Goal: Task Accomplishment & Management: Complete application form

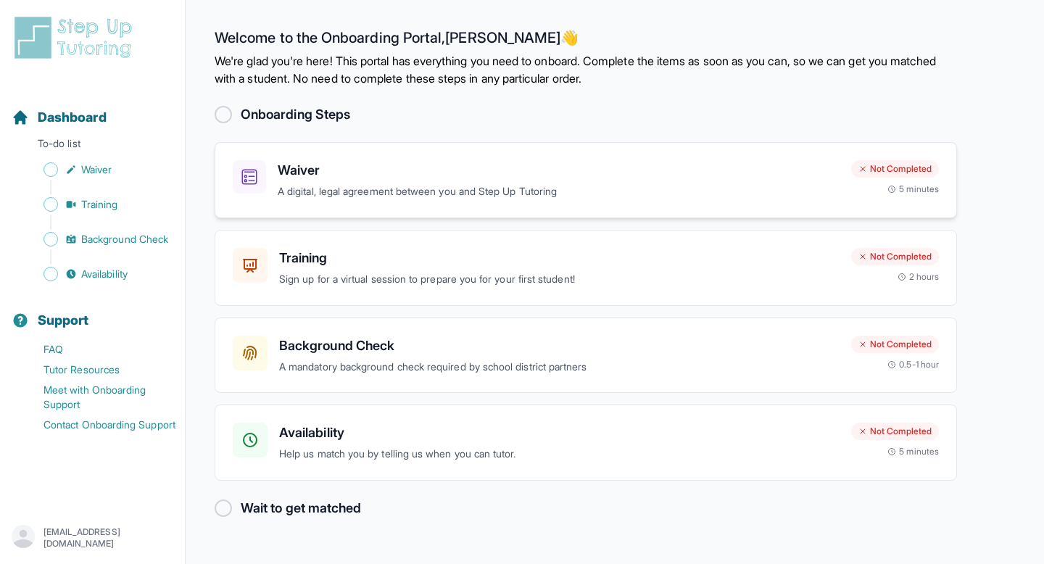
click at [424, 182] on div "Waiver A digital, legal agreement between you and Step Up Tutoring" at bounding box center [559, 180] width 562 height 40
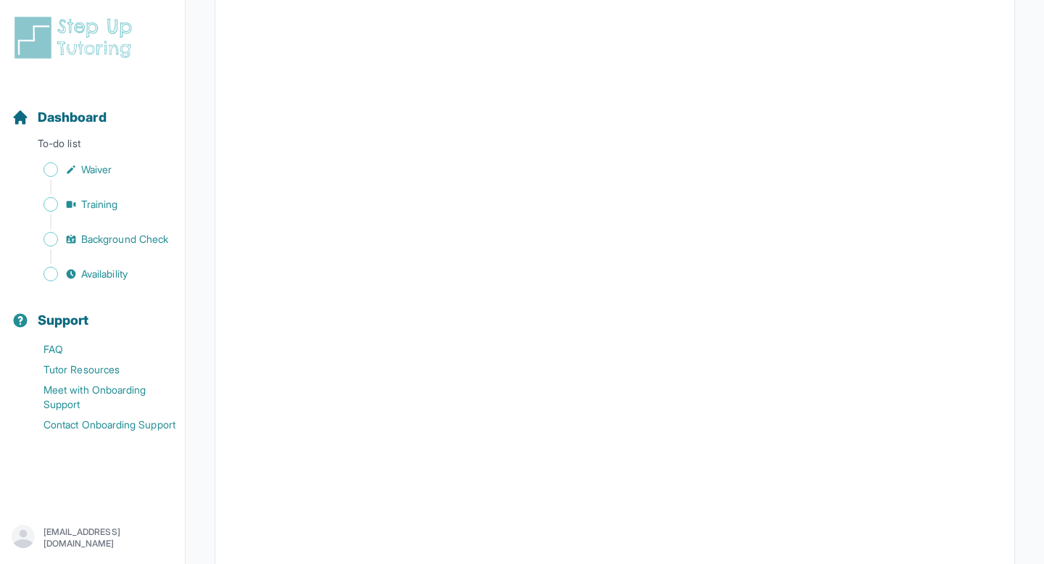
scroll to position [1891, 0]
click at [80, 180] on div "Sidebar" at bounding box center [95, 187] width 167 height 14
click at [88, 170] on span "Waiver" at bounding box center [96, 169] width 30 height 14
click at [104, 204] on span "Training" at bounding box center [99, 204] width 37 height 14
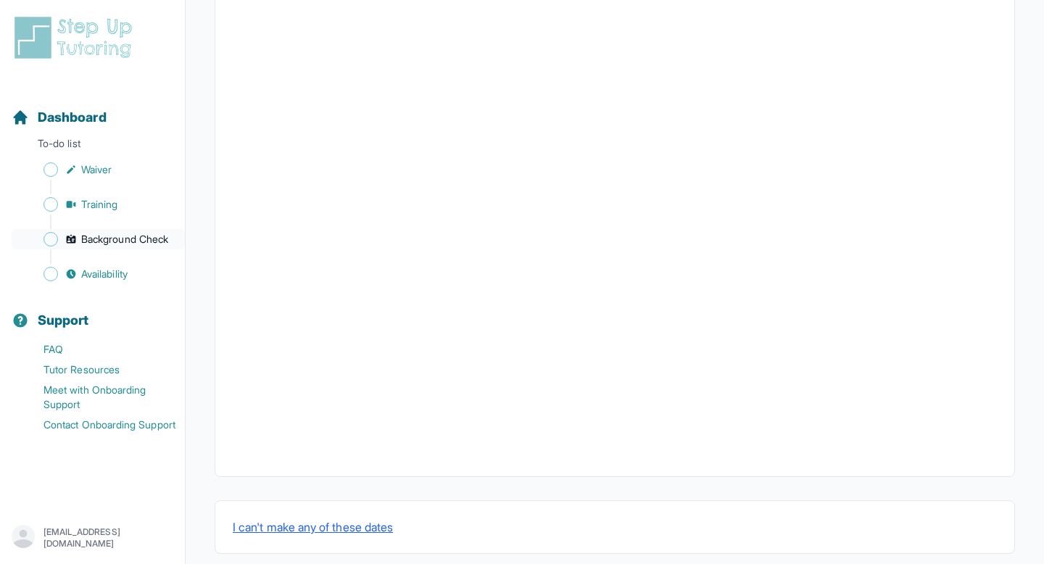
click at [121, 233] on span "Background Check" at bounding box center [124, 239] width 87 height 14
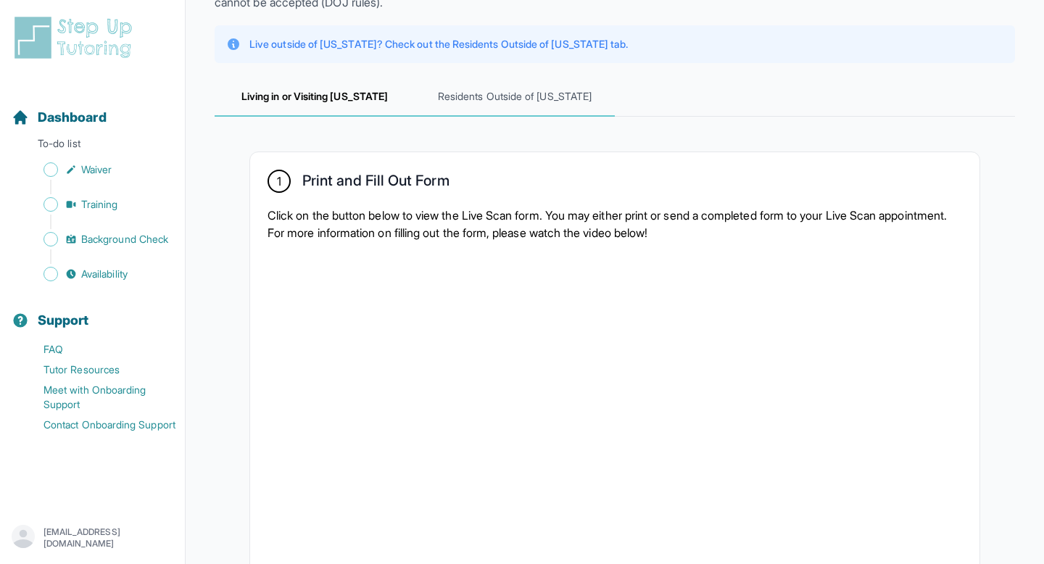
scroll to position [165, 0]
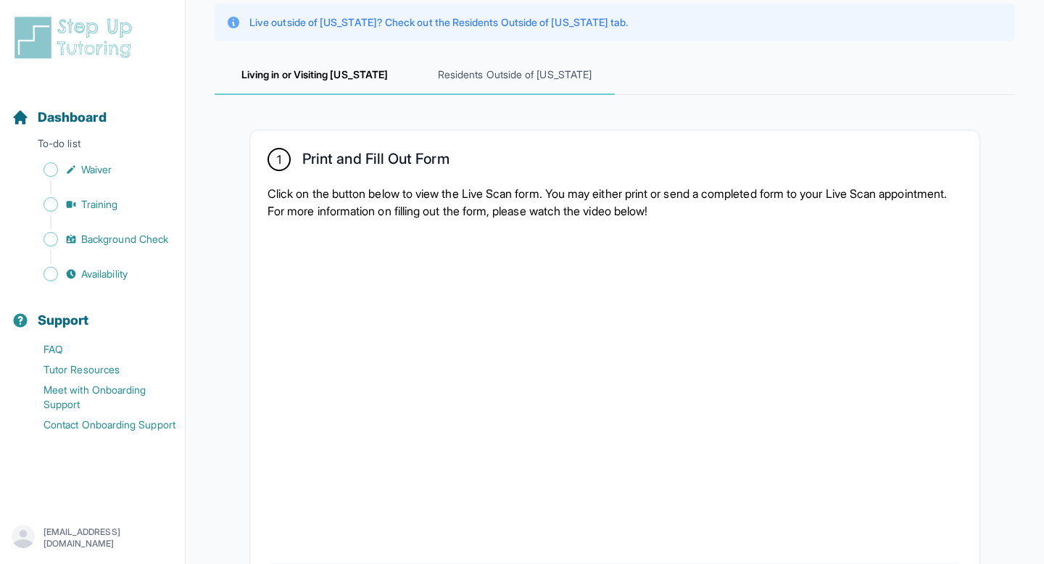
click at [531, 70] on span "Residents Outside of [US_STATE]" at bounding box center [515, 75] width 200 height 39
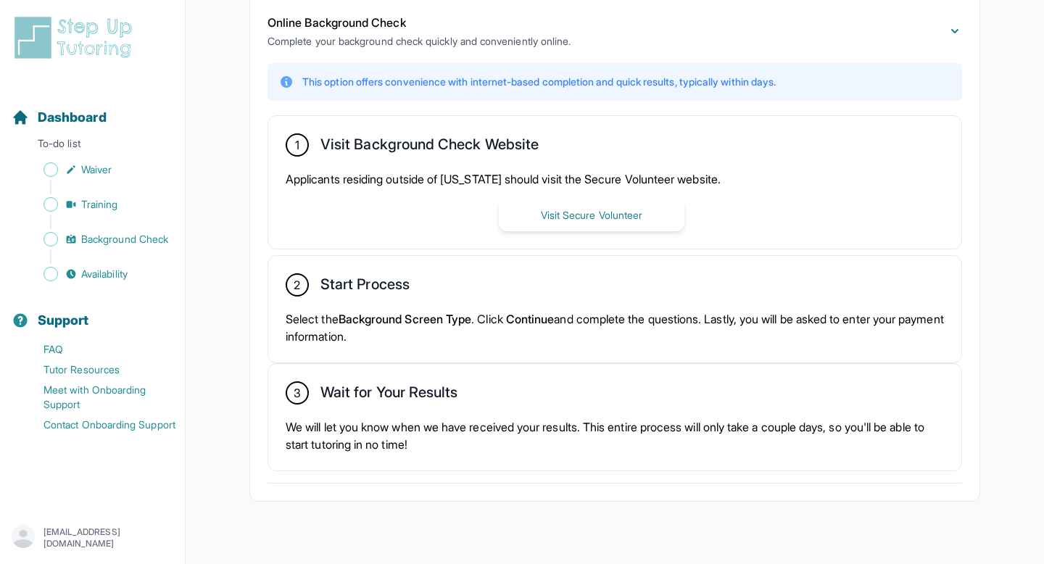
scroll to position [357, 0]
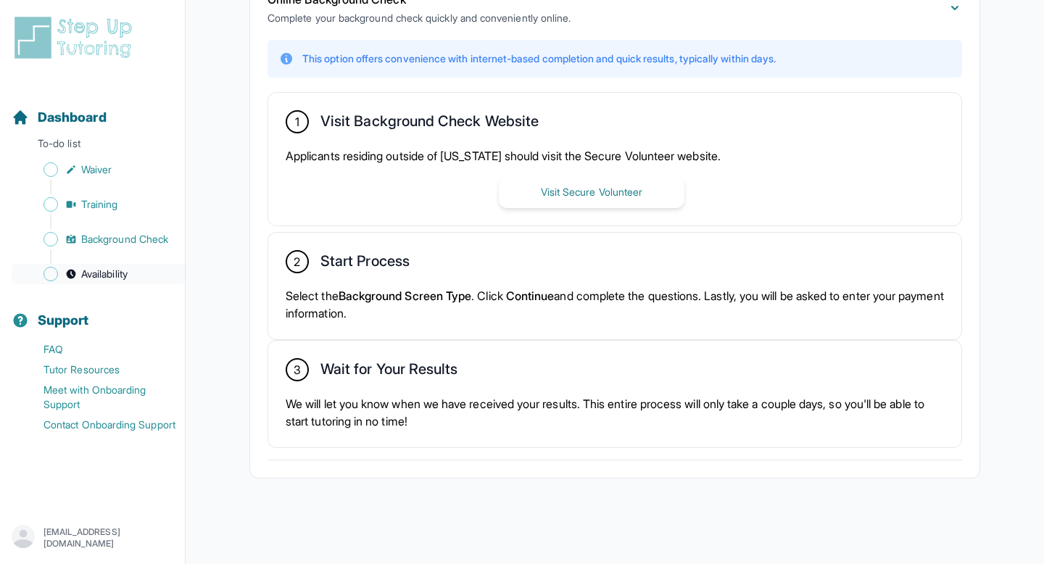
click at [118, 279] on span "Availability" at bounding box center [104, 274] width 46 height 14
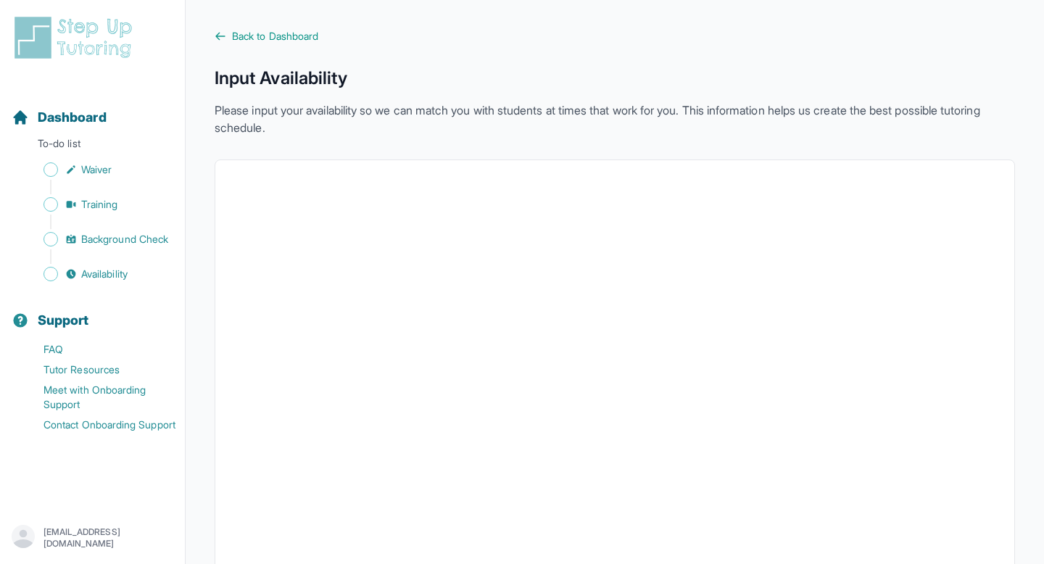
click at [106, 534] on p "[EMAIL_ADDRESS][DOMAIN_NAME]" at bounding box center [108, 537] width 130 height 23
click at [278, 50] on div "Back to Dashboard Input Availability Please input your availability so we can m…" at bounding box center [615, 409] width 800 height 761
click at [278, 36] on span "Back to Dashboard" at bounding box center [275, 36] width 86 height 14
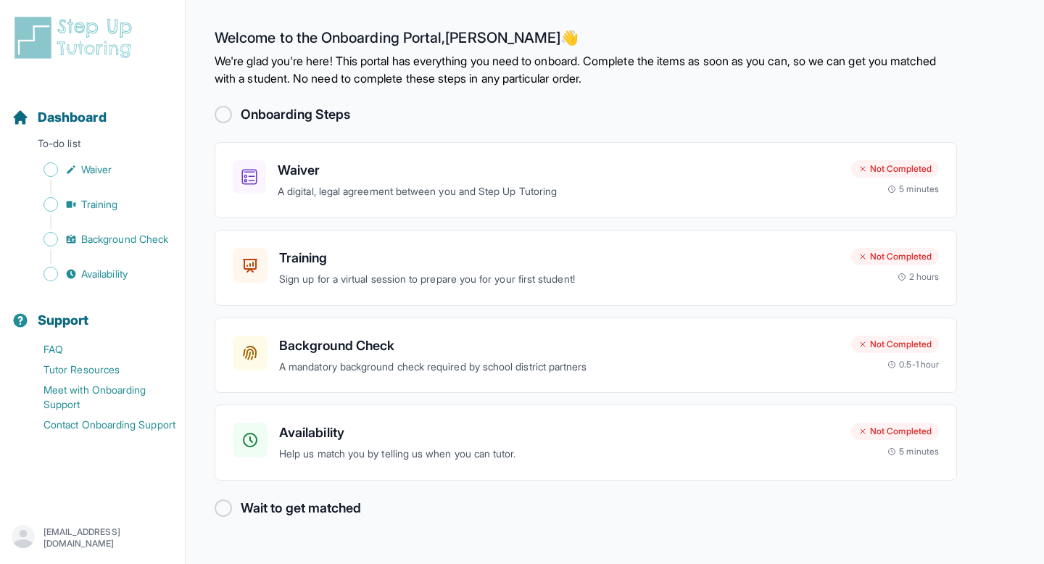
click at [304, 503] on h2 "Wait to get matched" at bounding box center [301, 508] width 120 height 20
click at [225, 510] on div at bounding box center [223, 508] width 17 height 17
click at [394, 191] on p "A digital, legal agreement between you and Step Up Tutoring" at bounding box center [559, 191] width 562 height 17
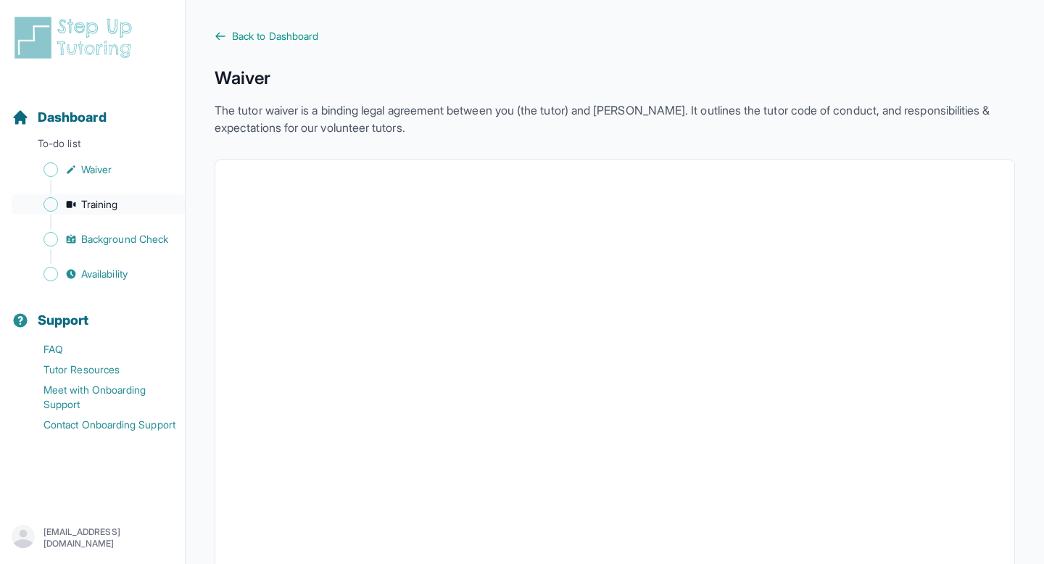
click at [124, 202] on link "Training" at bounding box center [98, 204] width 173 height 20
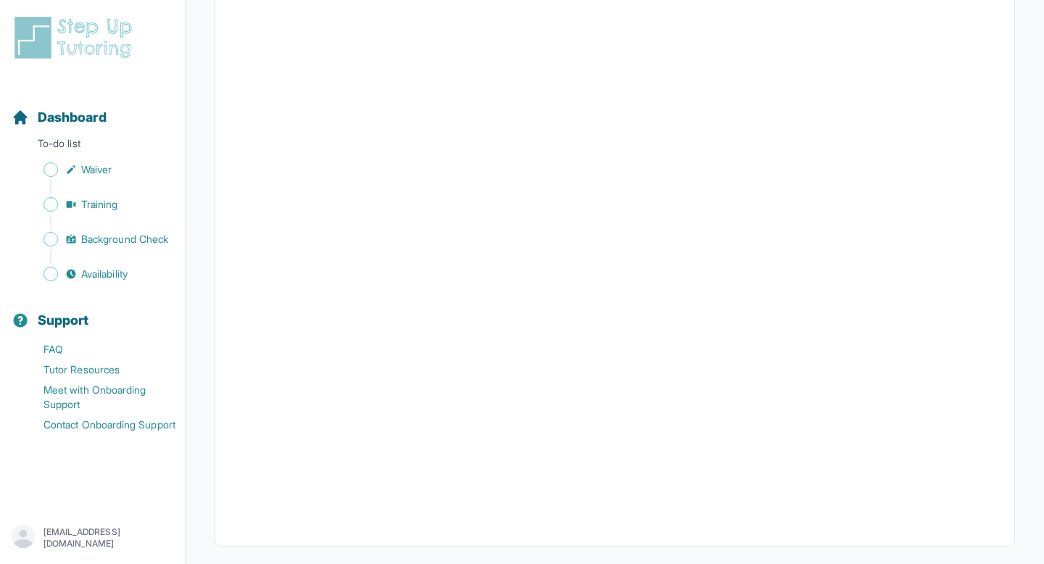
scroll to position [457, 0]
click at [113, 236] on span "Background Check" at bounding box center [124, 239] width 87 height 14
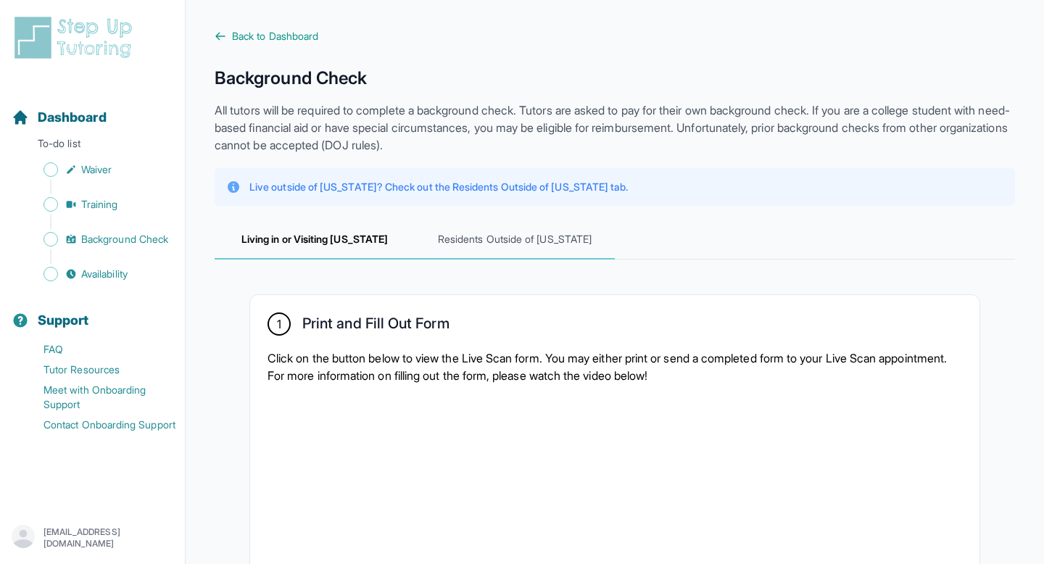
drag, startPoint x: 500, startPoint y: 264, endPoint x: 500, endPoint y: 256, distance: 8.0
click at [500, 236] on span "Residents Outside of [US_STATE]" at bounding box center [515, 239] width 200 height 39
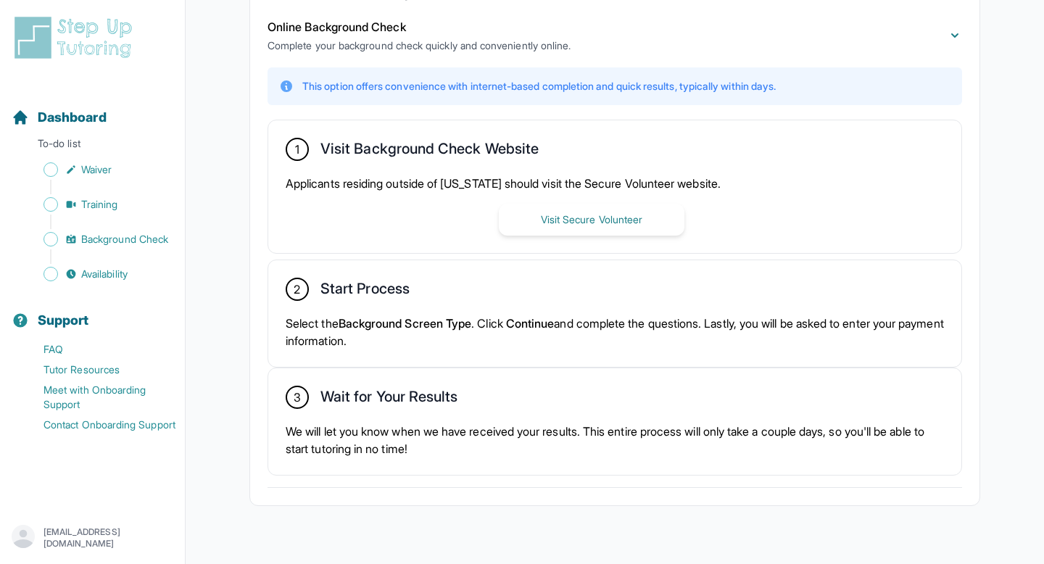
scroll to position [331, 0]
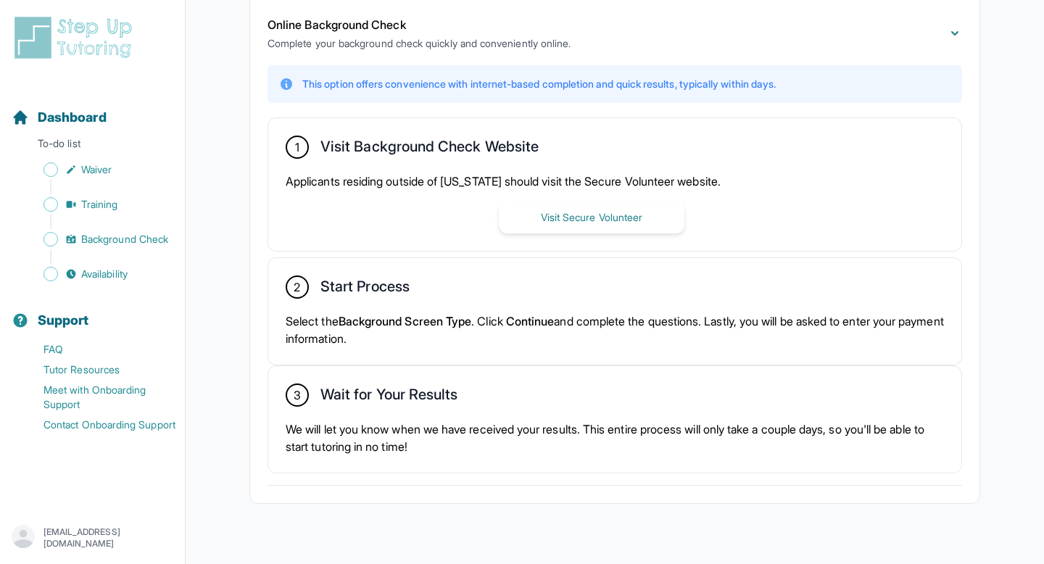
click at [567, 349] on div "2 Start Process Select the Background Screen Type . Click Continue and complete…" at bounding box center [614, 311] width 693 height 107
click at [115, 272] on span "Availability" at bounding box center [104, 274] width 46 height 14
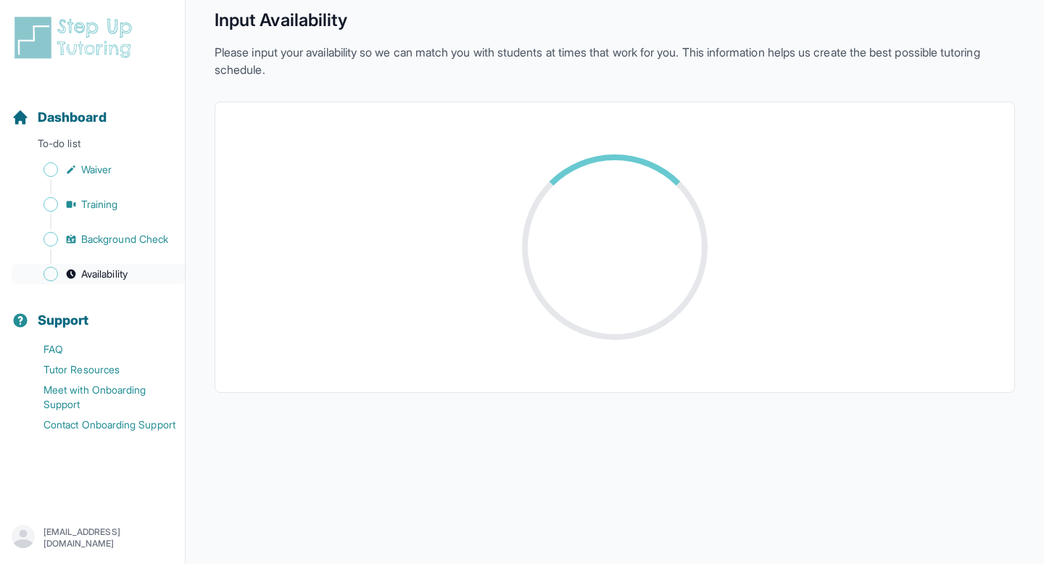
scroll to position [278, 0]
